Goal: Information Seeking & Learning: Learn about a topic

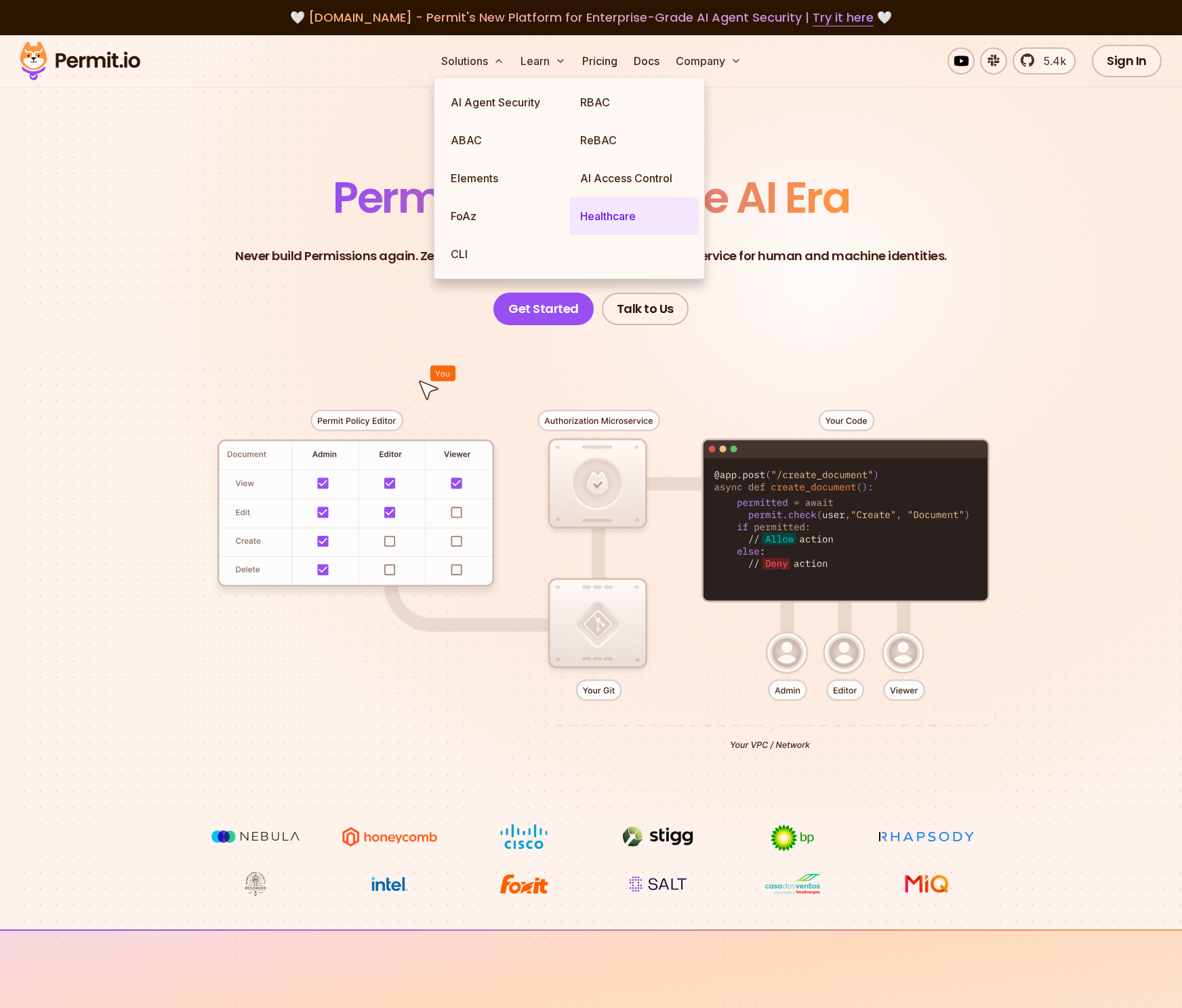
click at [615, 220] on link "Healthcare" at bounding box center [634, 216] width 129 height 38
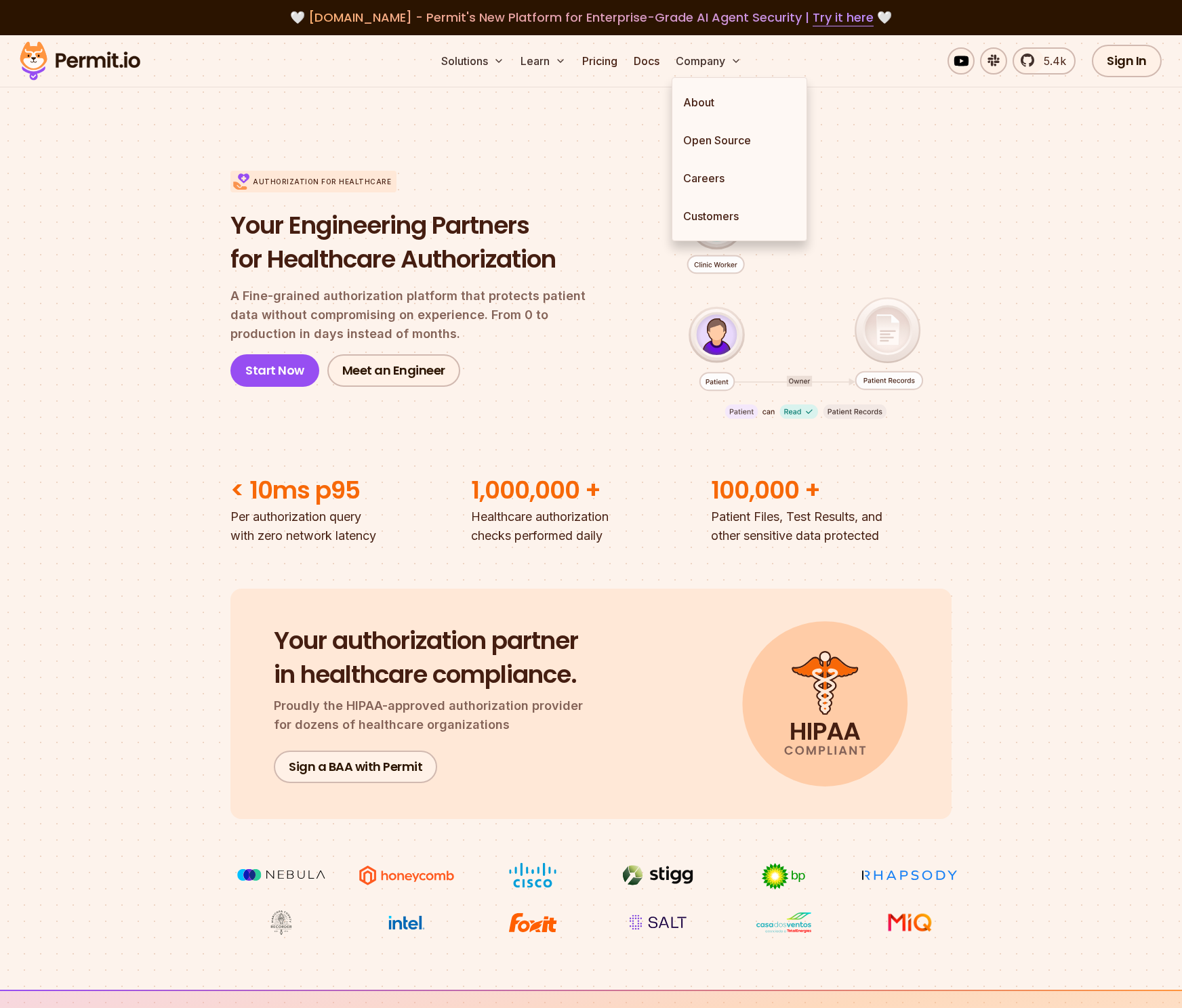
click at [934, 178] on div "Authorization for Healthcare Your Engineering Partners for Healthcare Authoriza…" at bounding box center [590, 279] width 721 height 303
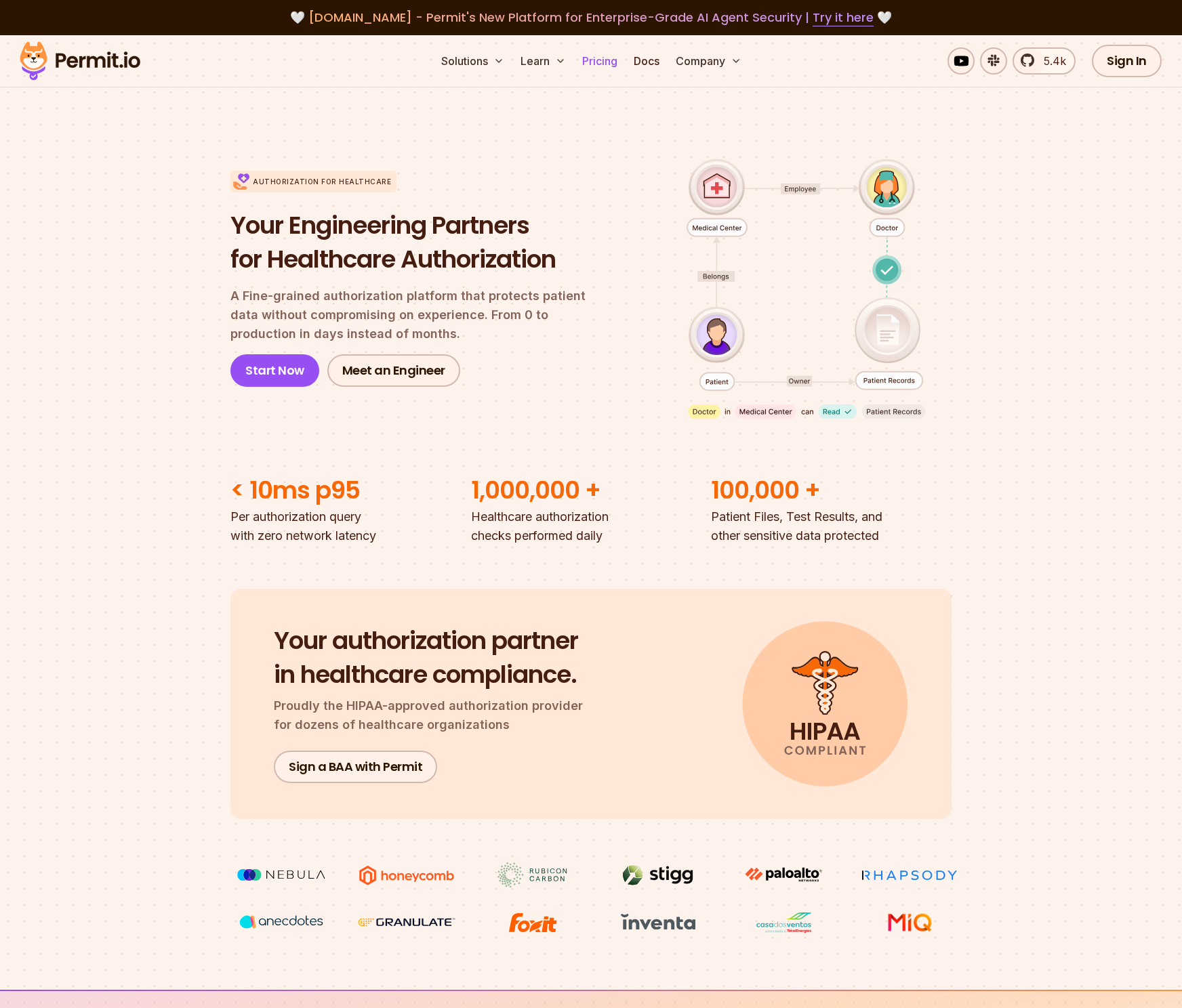
click at [605, 59] on link "Pricing" at bounding box center [599, 61] width 46 height 27
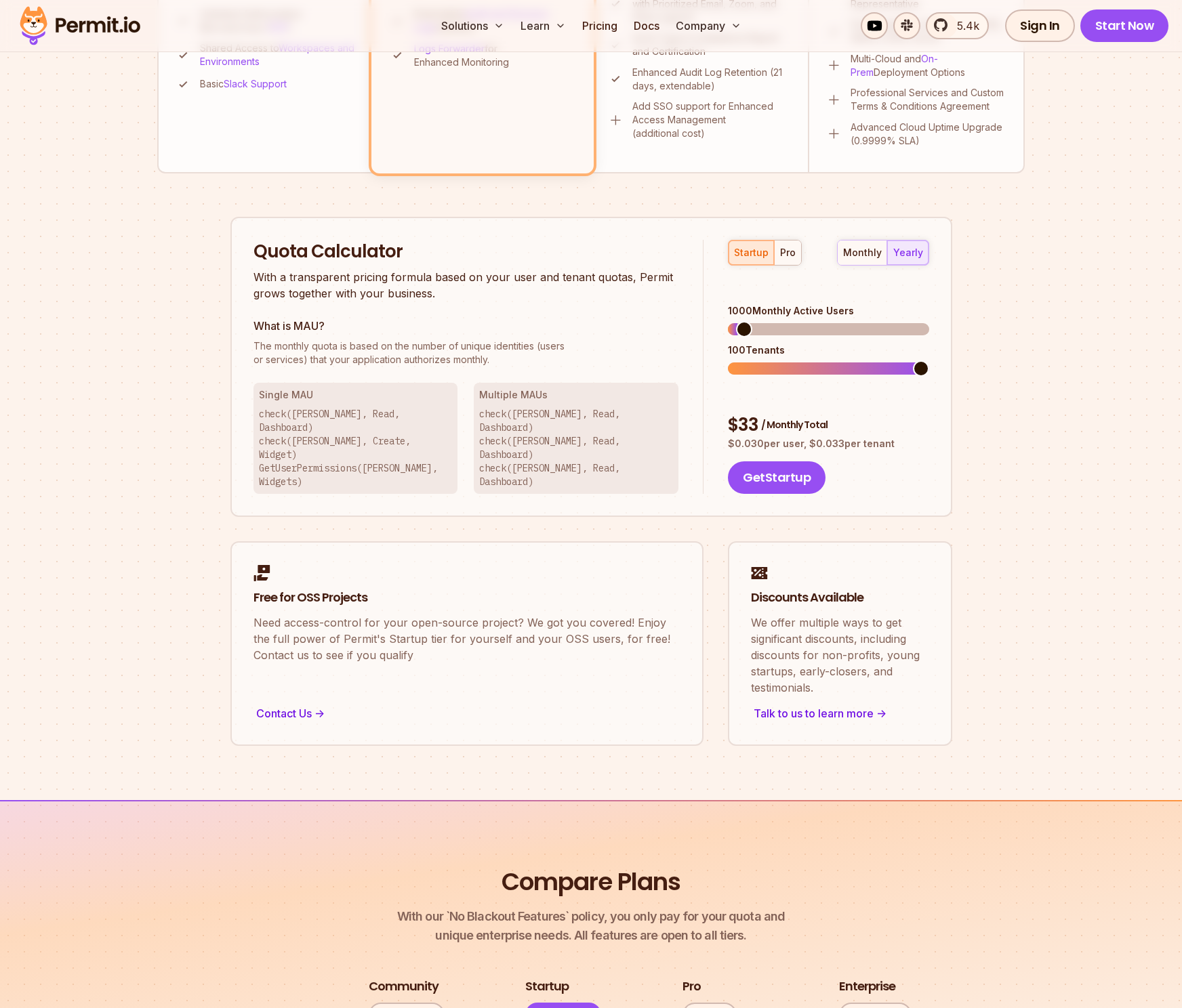
scroll to position [708, 0]
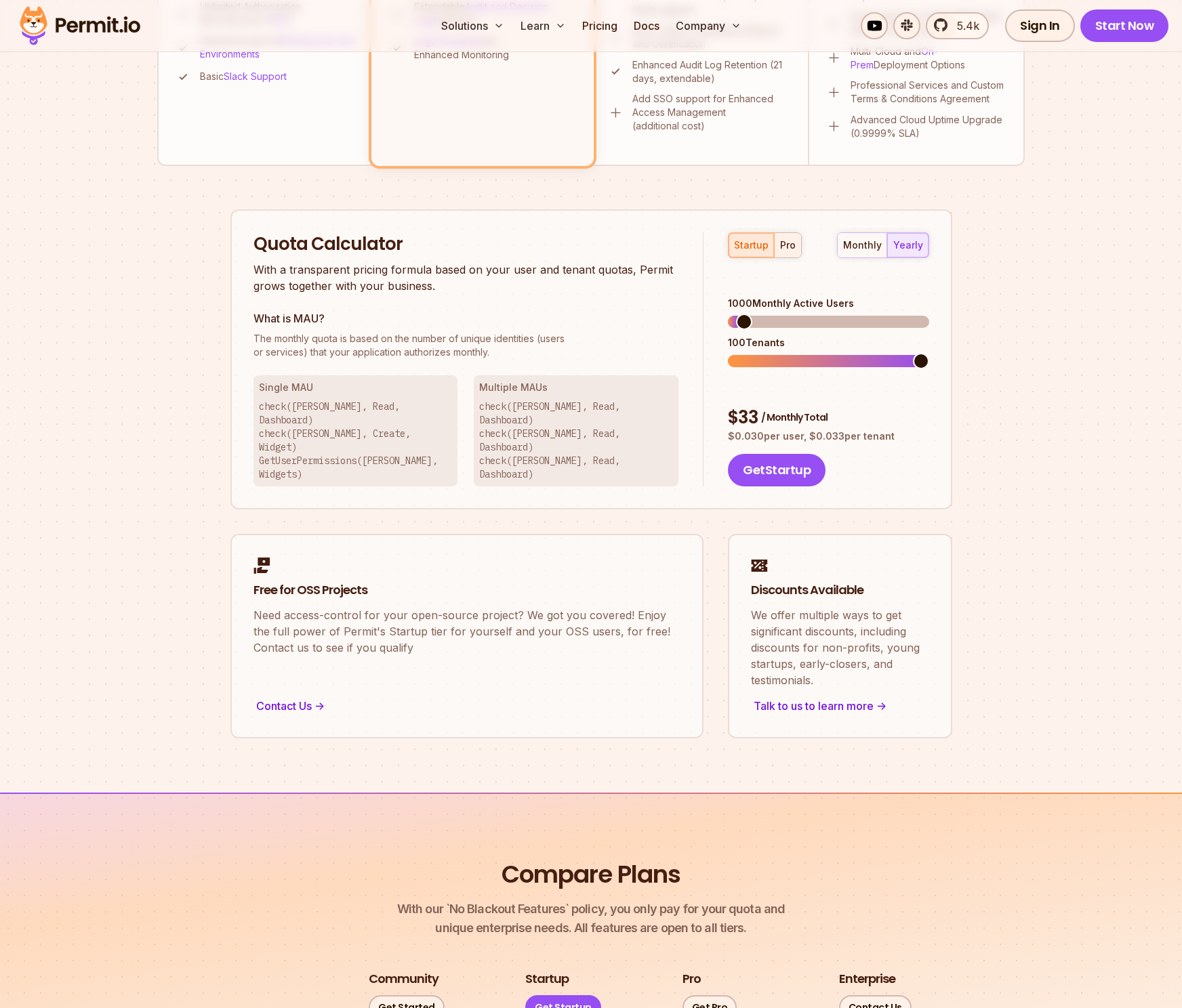
click at [786, 247] on div "pro" at bounding box center [787, 245] width 16 height 13
click at [929, 316] on span at bounding box center [920, 321] width 16 height 16
click at [728, 355] on span at bounding box center [735, 361] width 16 height 16
click at [1085, 389] on section "Permit Pricing From Free to Predictable Scaling From a startup with 100 users t…" at bounding box center [591, 60] width 1182 height 1466
click at [1075, 378] on section "Permit Pricing From Free to Predictable Scaling From a startup with 100 users t…" at bounding box center [591, 60] width 1182 height 1466
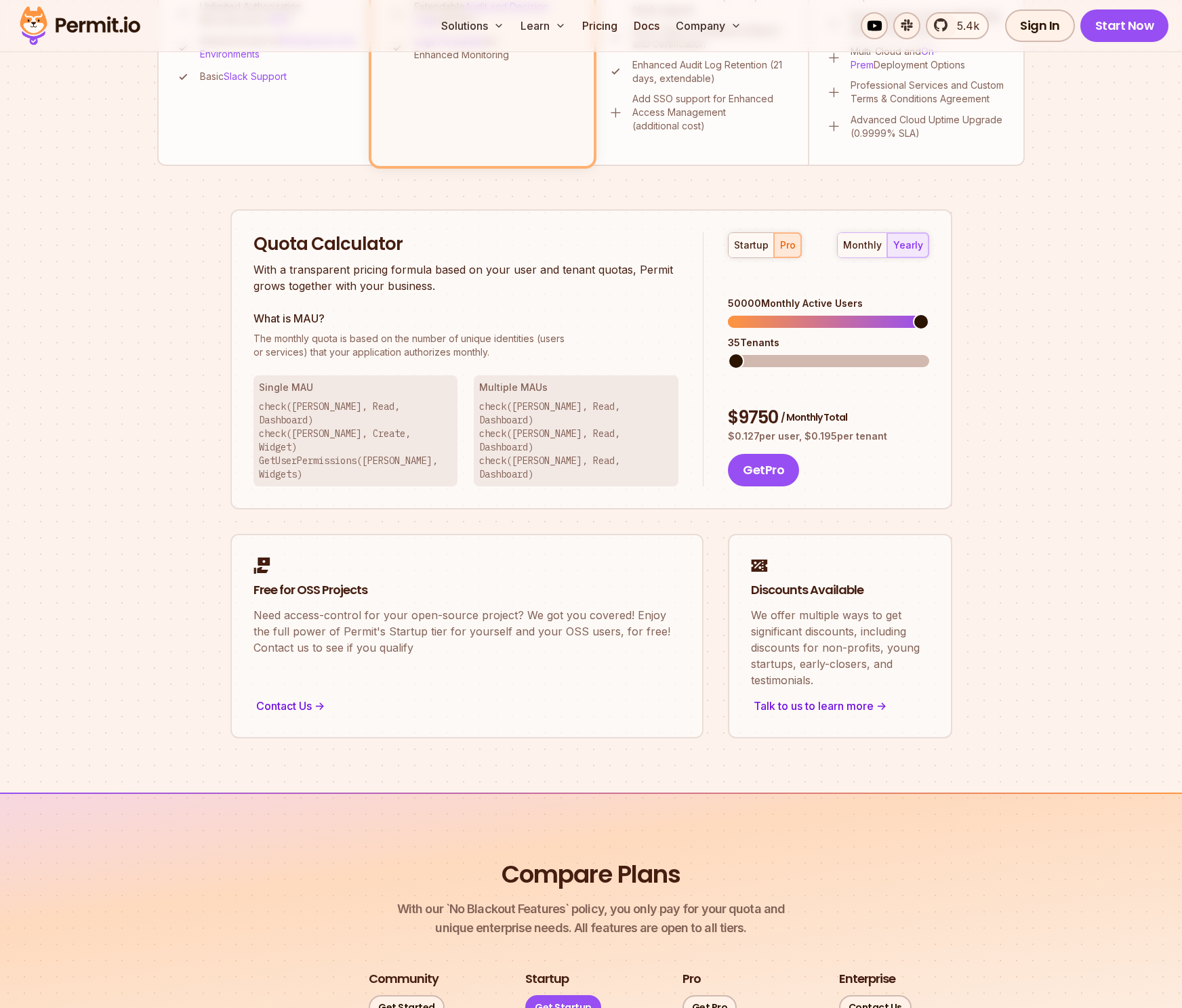
click at [728, 369] on span at bounding box center [735, 361] width 16 height 16
click at [1055, 296] on section "Permit Pricing From Free to Predictable Scaling From a startup with 100 users t…" at bounding box center [591, 60] width 1182 height 1466
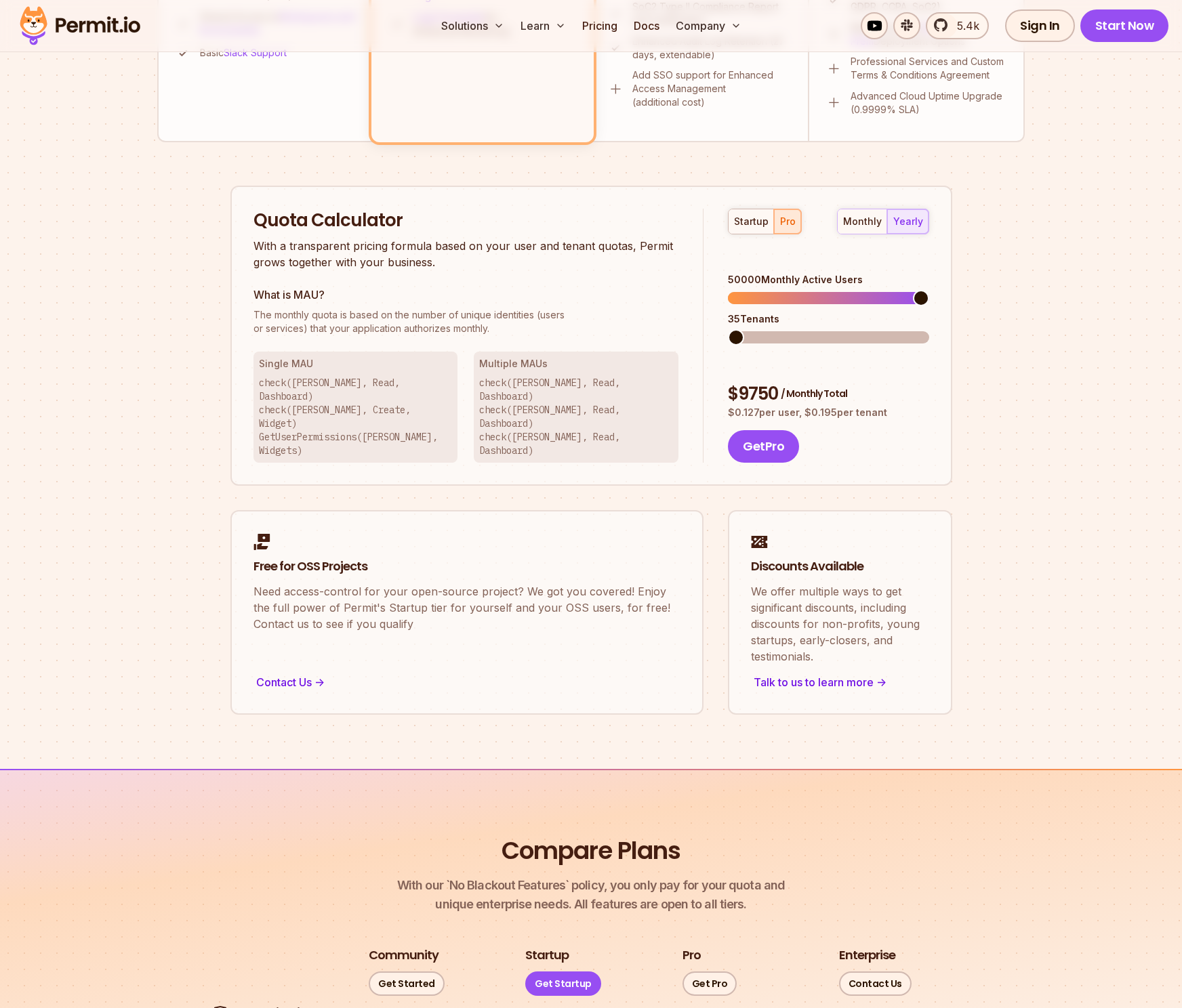
scroll to position [736, 0]
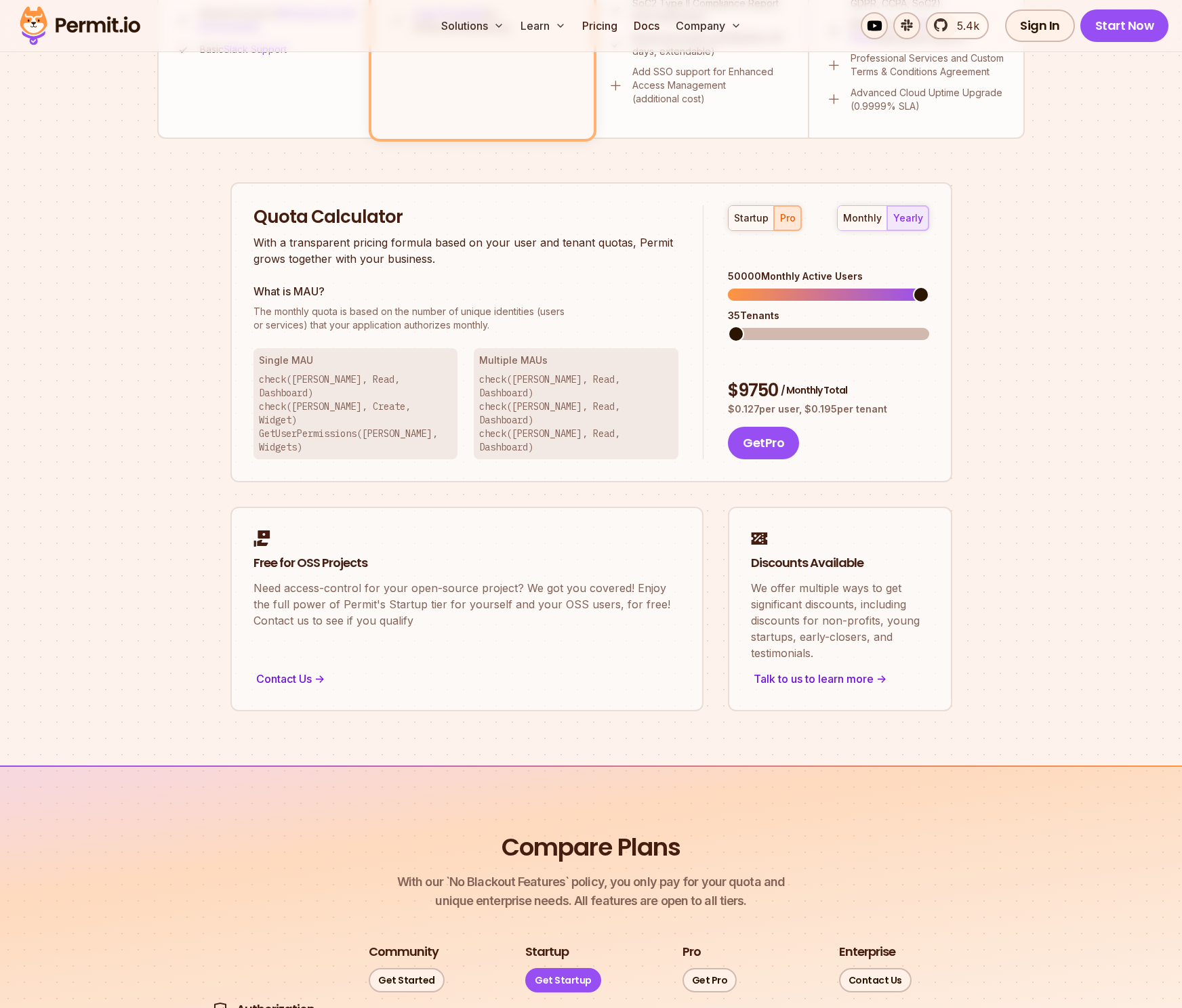
click at [1028, 297] on section "Permit Pricing From Free to Predictable Scaling From a startup with 100 users t…" at bounding box center [591, 32] width 1182 height 1466
click at [1028, 296] on section "Permit Pricing From Free to Predictable Scaling From a startup with 100 users t…" at bounding box center [591, 32] width 1182 height 1466
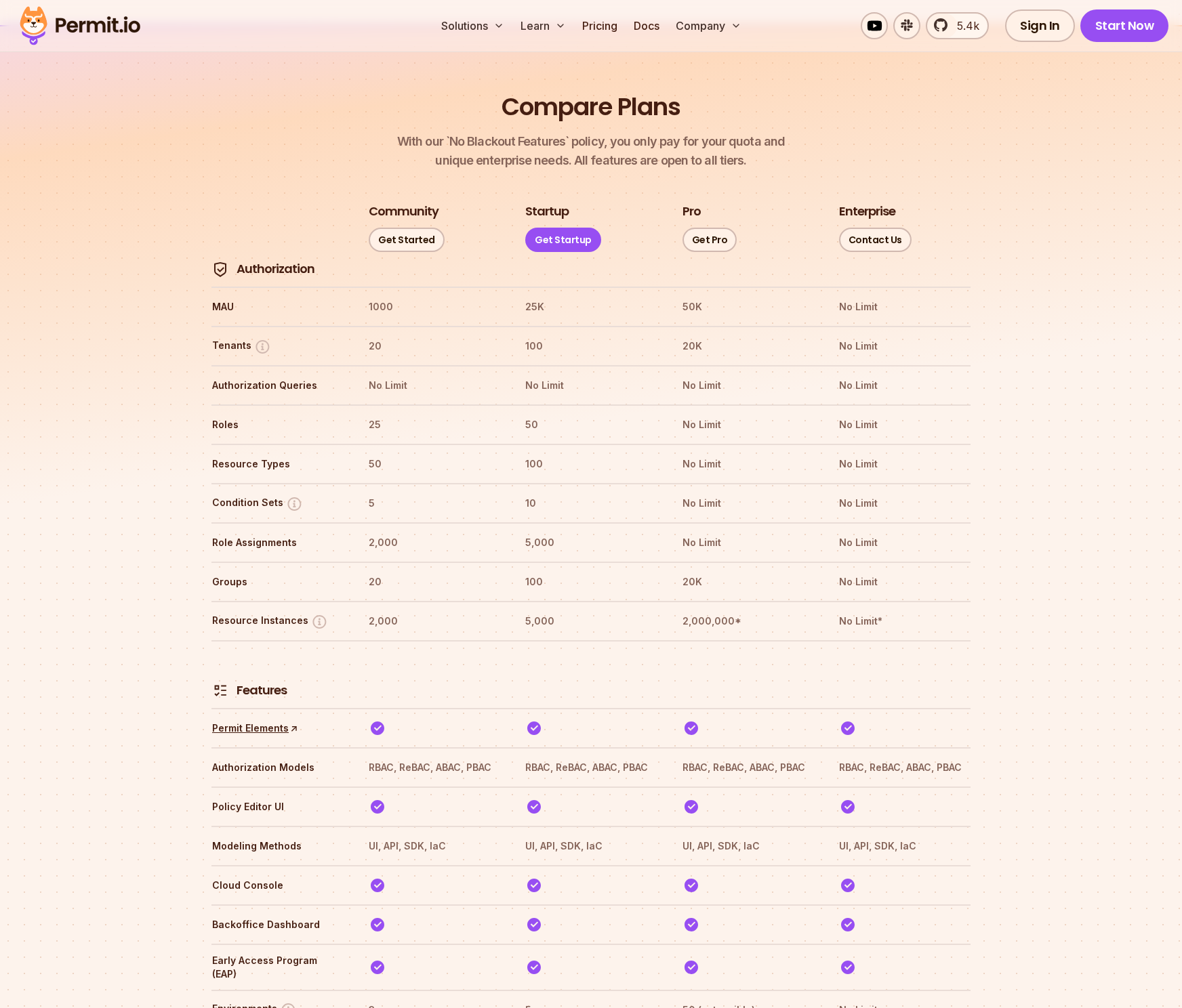
scroll to position [1580, 0]
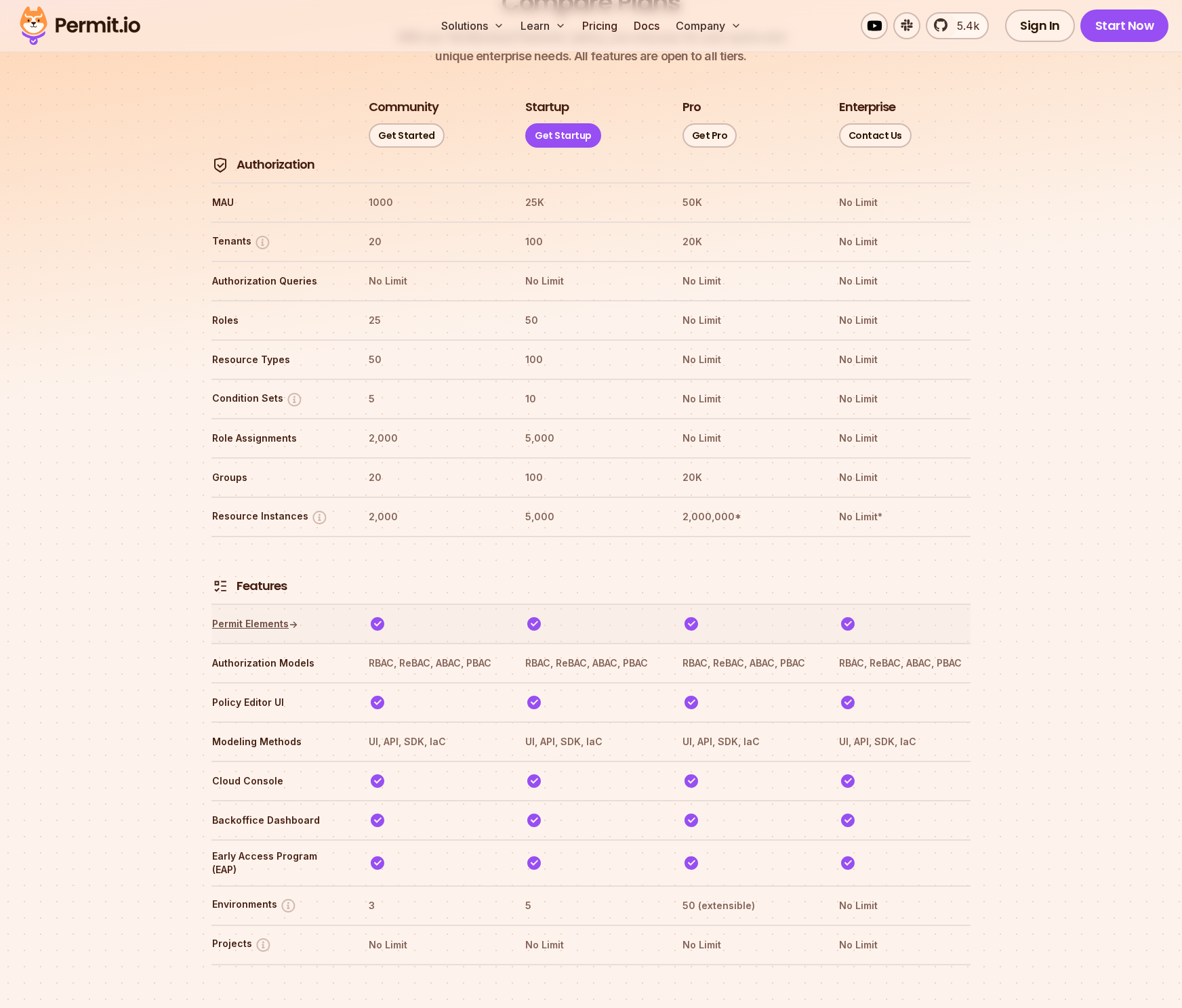
click at [263, 617] on link "Permit Elements ↑" at bounding box center [255, 624] width 86 height 13
drag, startPoint x: 1027, startPoint y: 222, endPoint x: 1032, endPoint y: 227, distance: 7.1
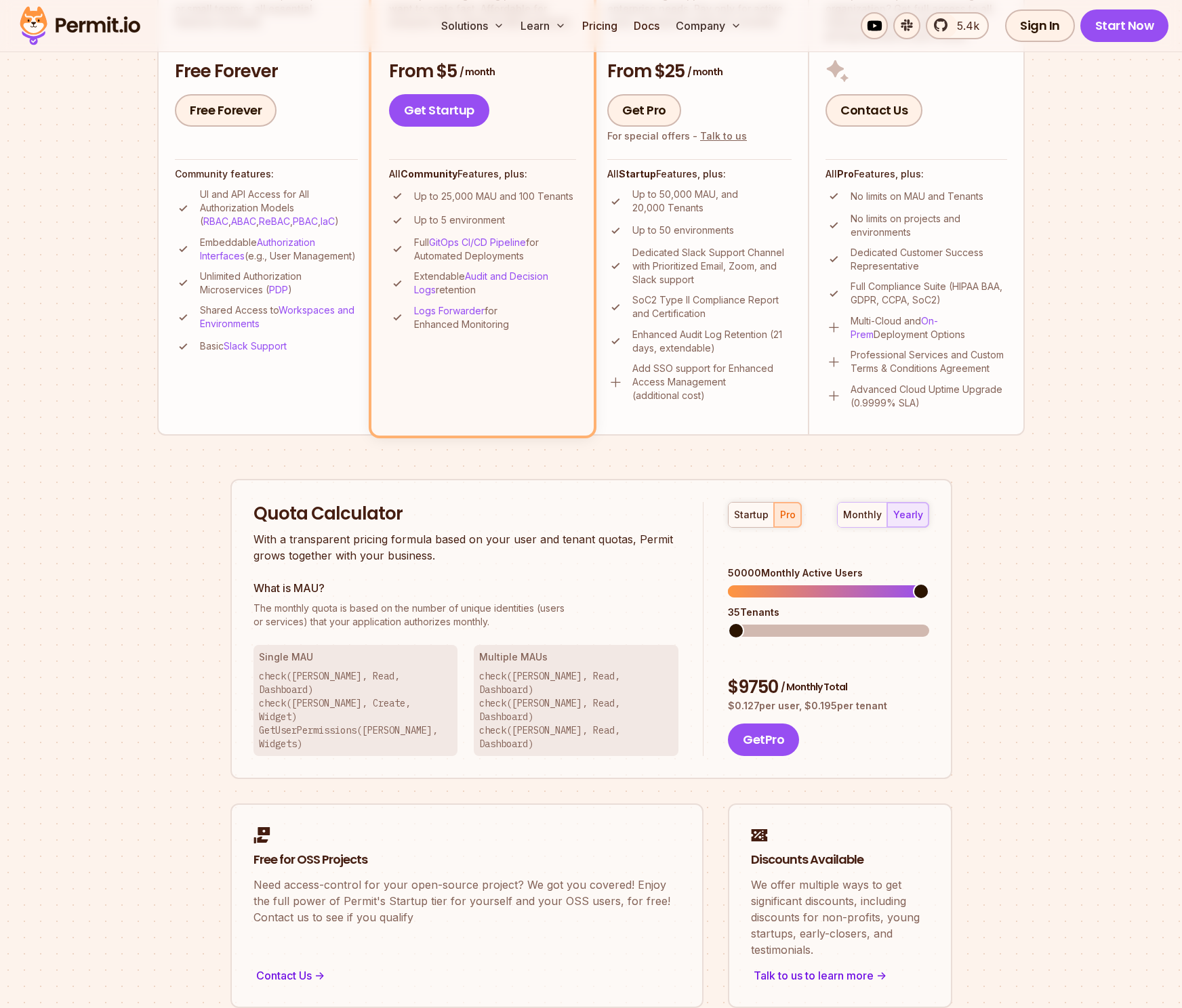
scroll to position [0, 0]
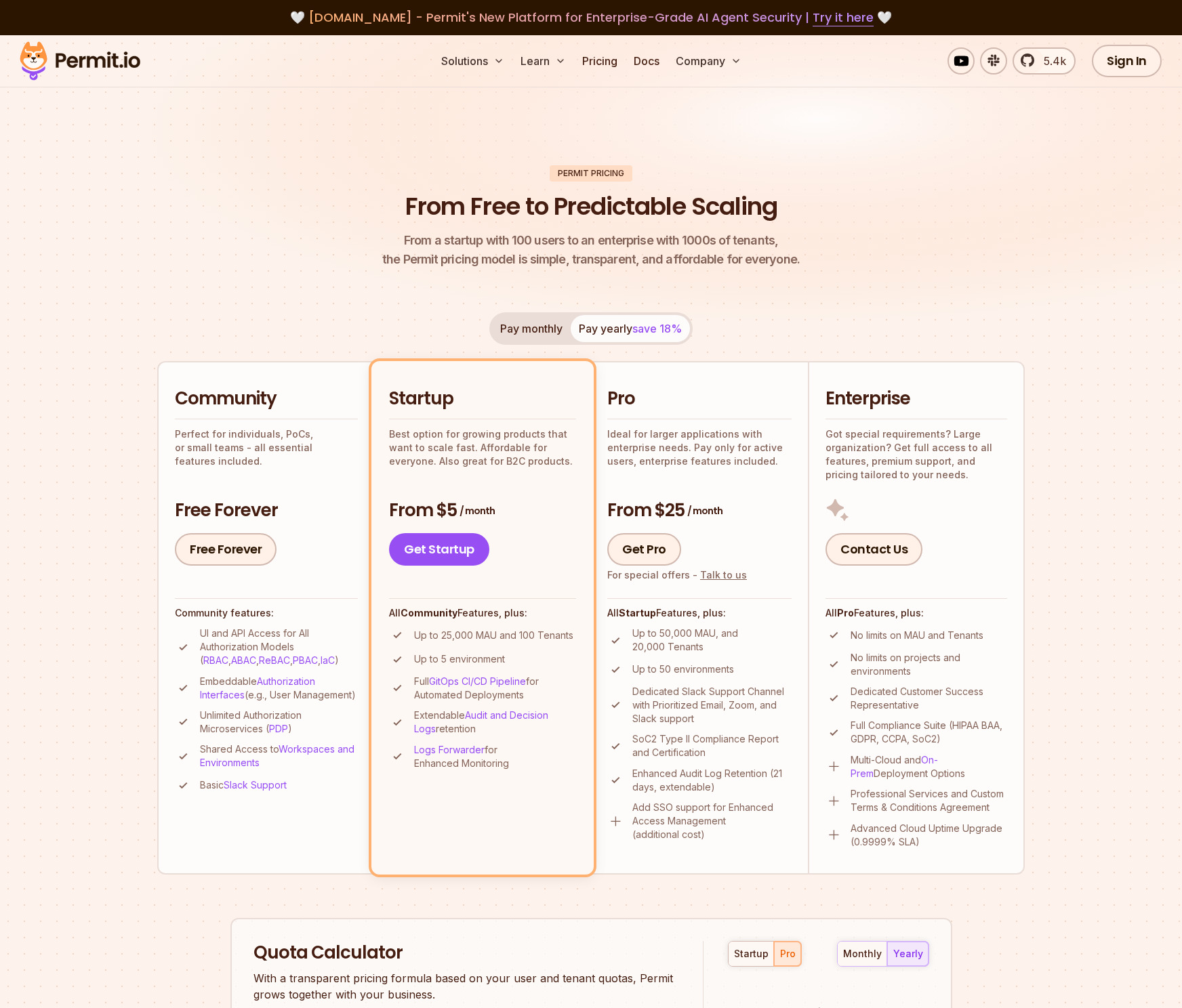
click at [116, 56] on img at bounding box center [80, 60] width 133 height 46
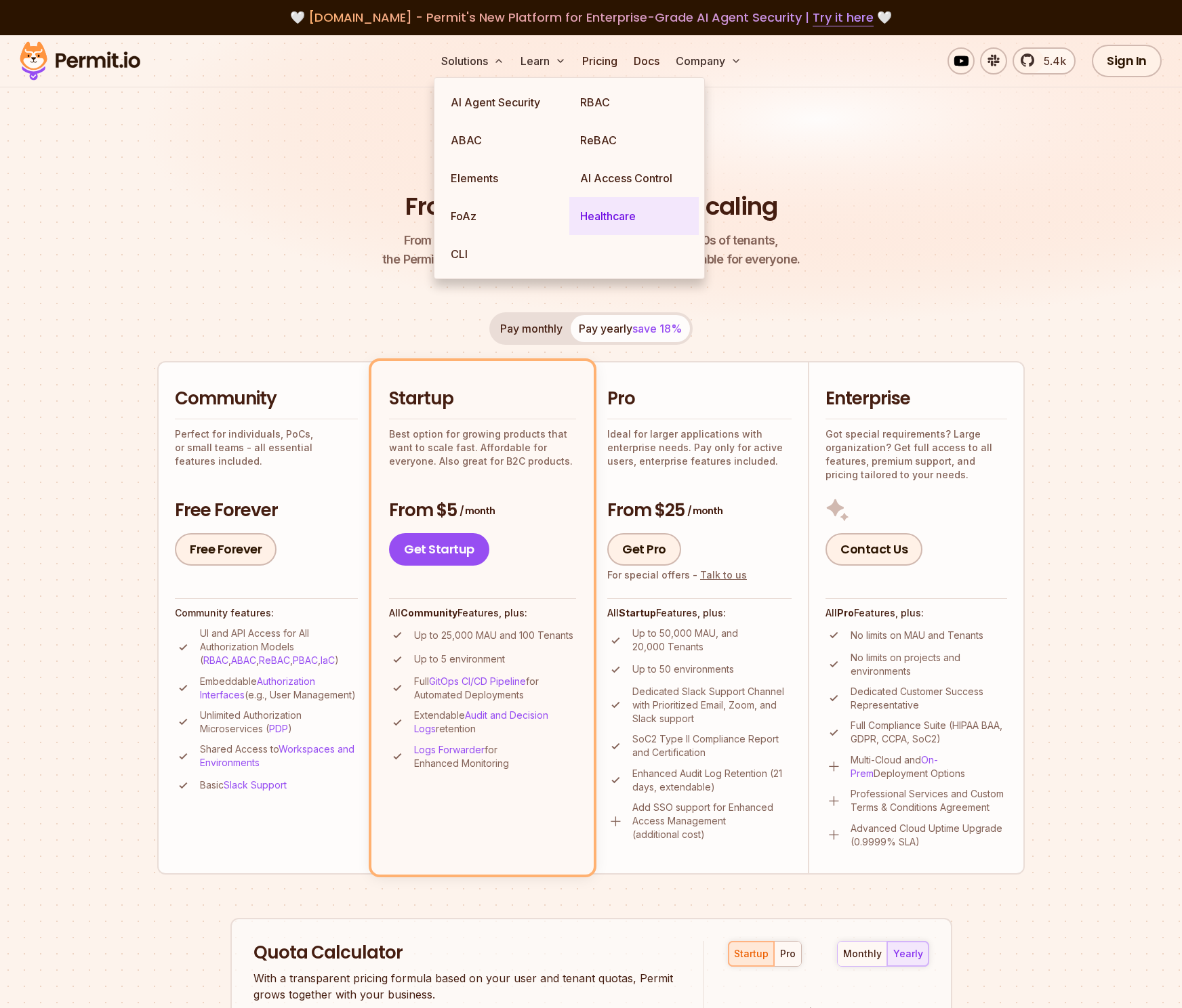
click at [612, 217] on link "Healthcare" at bounding box center [634, 216] width 129 height 38
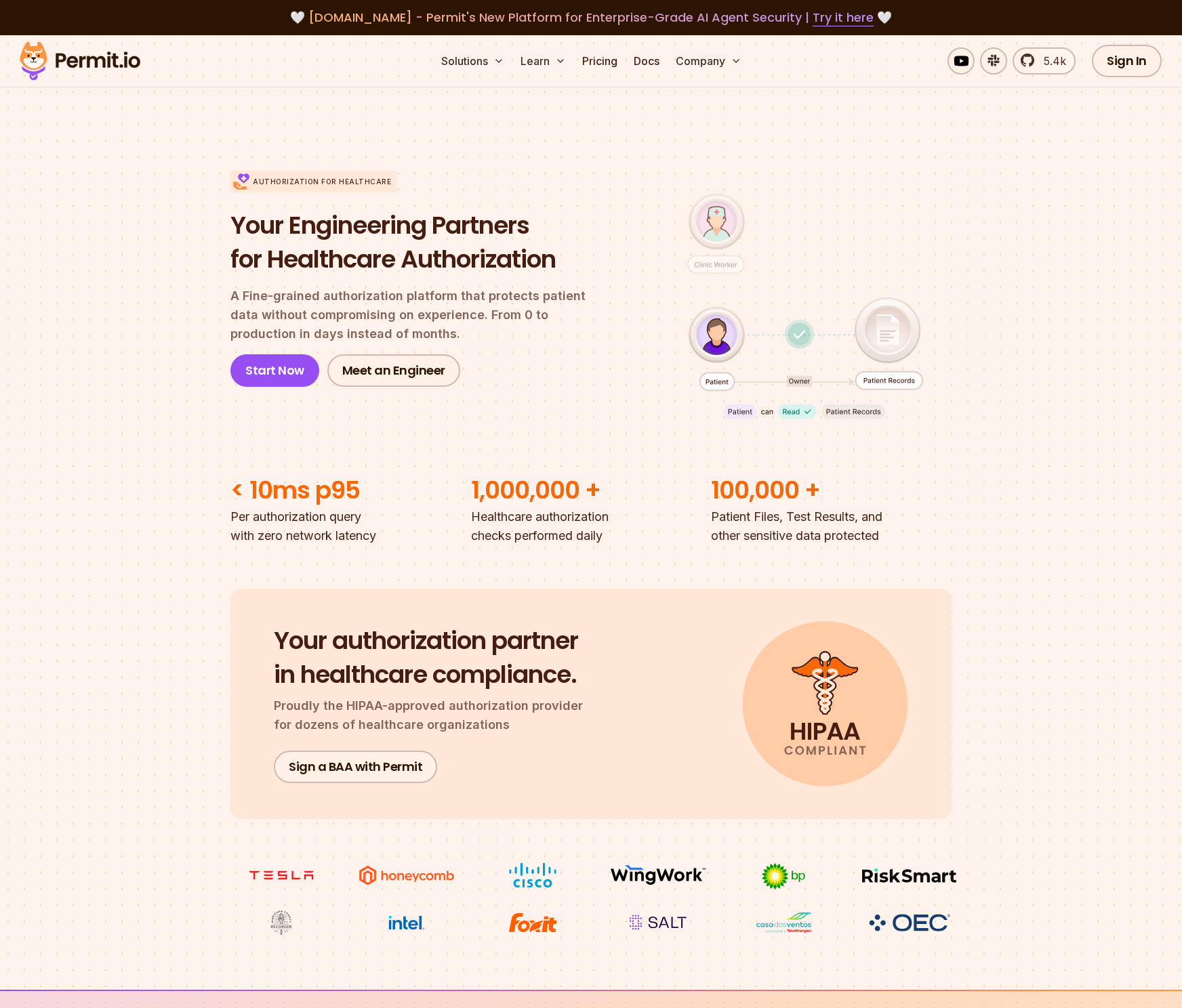
click at [1099, 463] on section "Authorization for Healthcare Your Engineering Partners for Healthcare Authoriza…" at bounding box center [591, 337] width 1182 height 418
click at [1107, 319] on section "Authorization for Healthcare Your Engineering Partners for Healthcare Authoriza…" at bounding box center [591, 337] width 1182 height 418
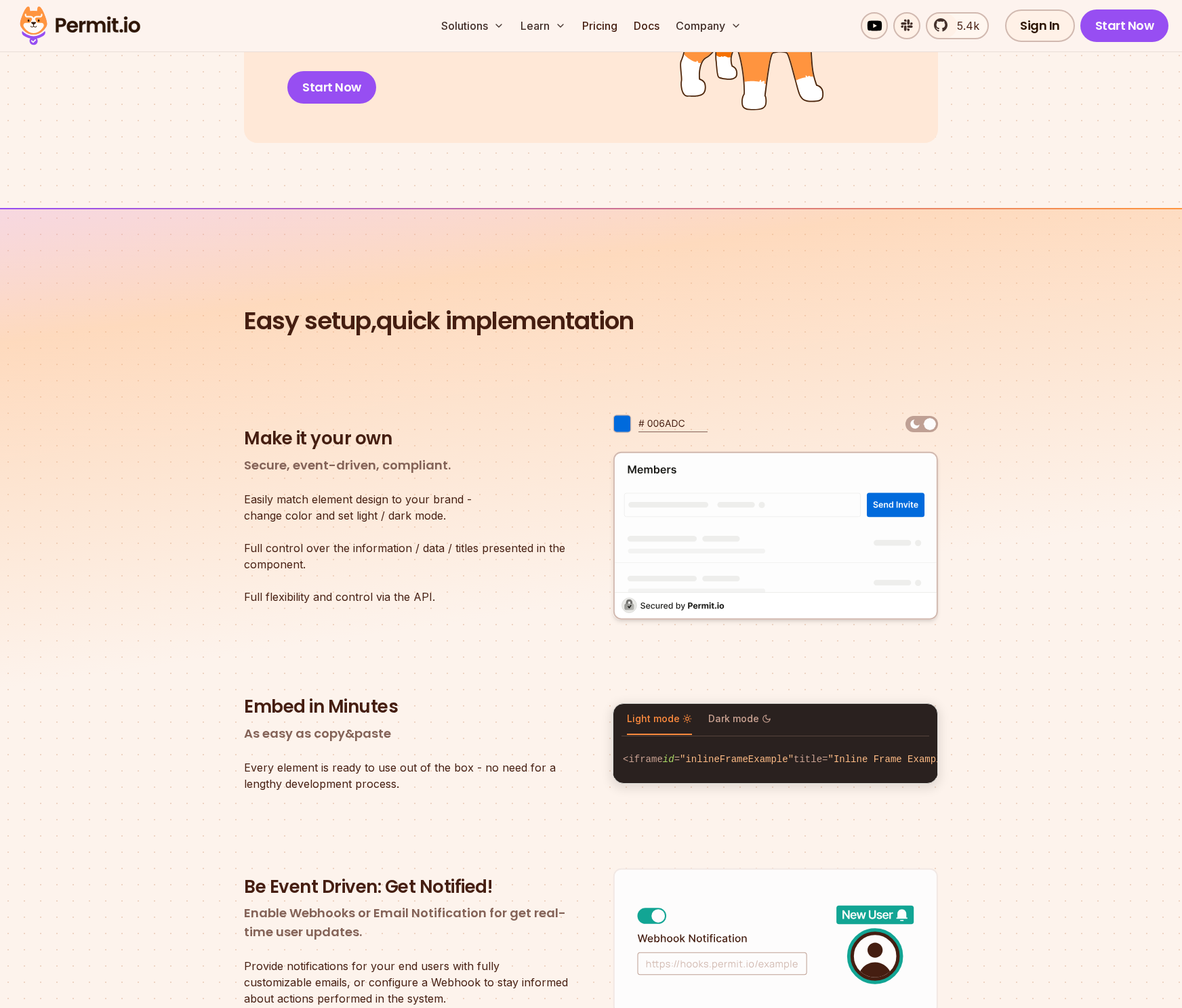
scroll to position [2008, 0]
